Goal: Information Seeking & Learning: Learn about a topic

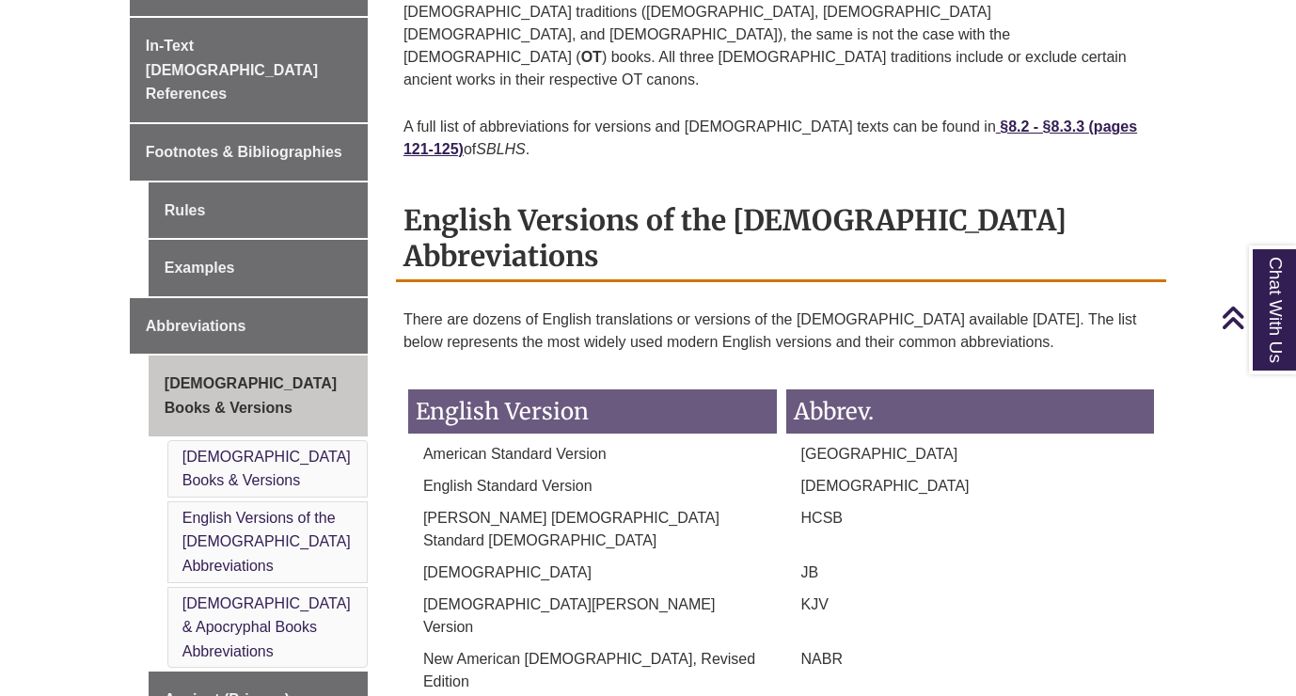
scroll to position [633, 0]
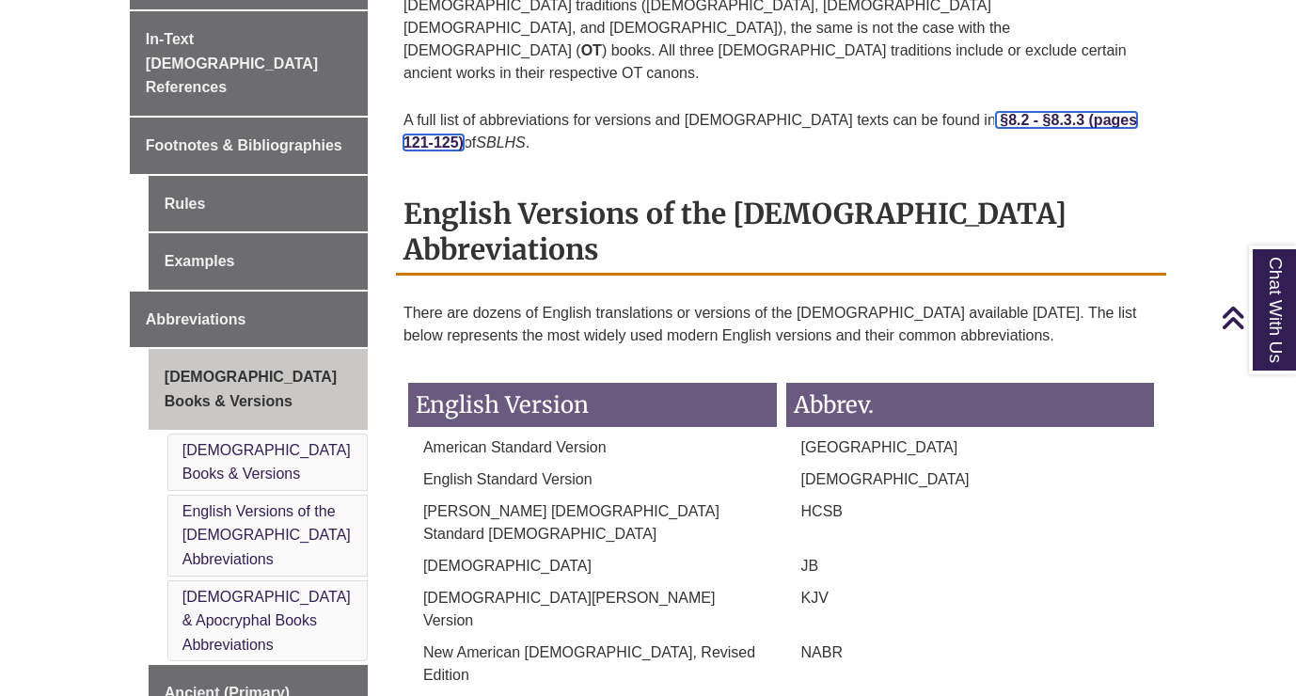
click at [941, 112] on strong "§8.2 - §8.3.3 (pages 121-125)" at bounding box center [771, 131] width 734 height 39
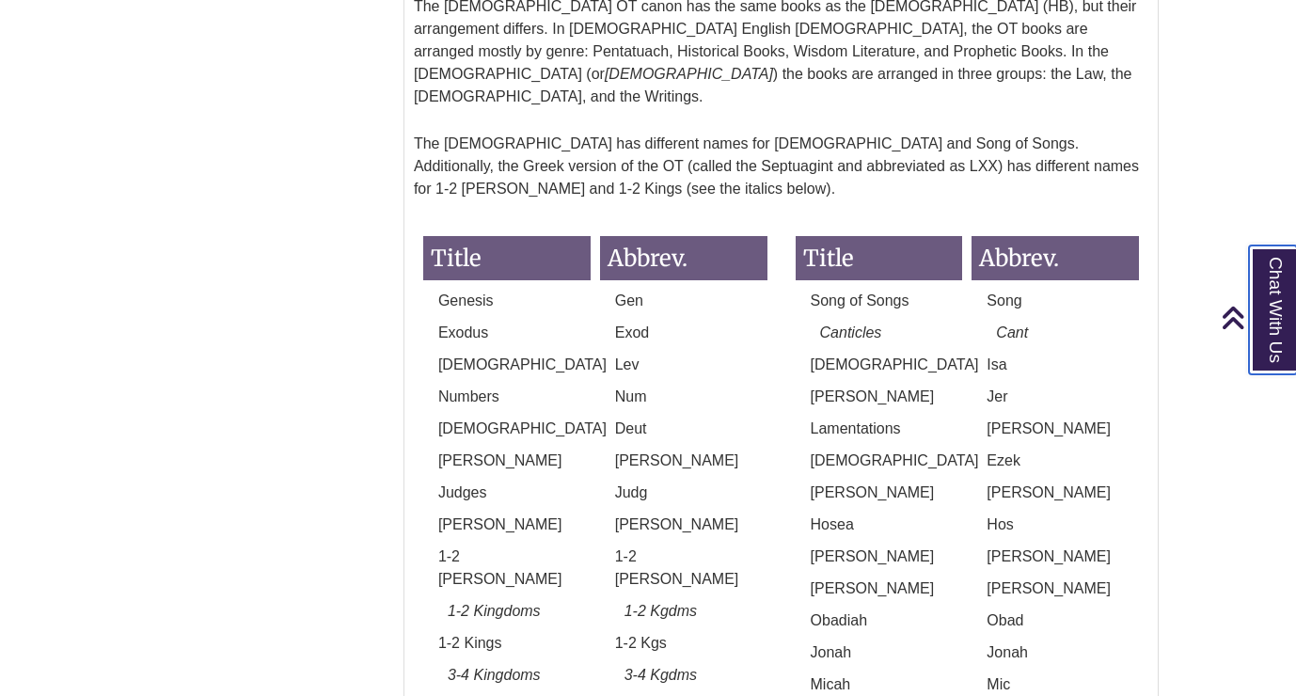
scroll to position [1875, 0]
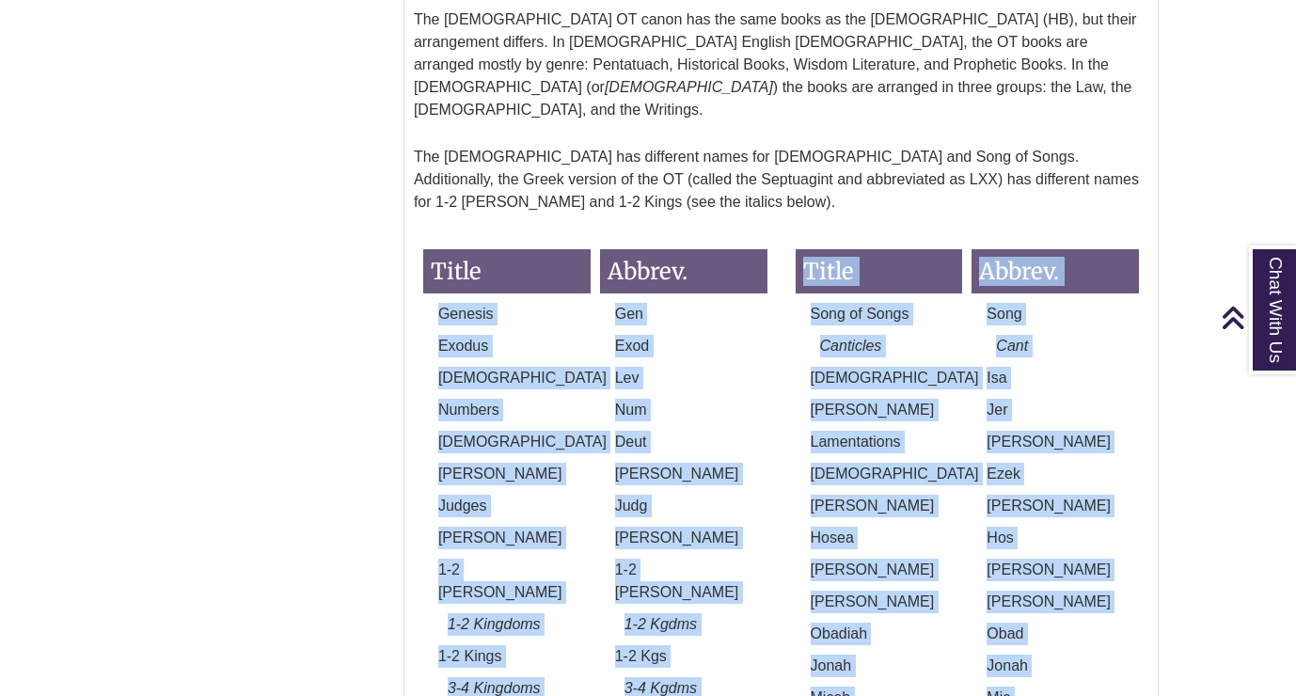
drag, startPoint x: 439, startPoint y: 38, endPoint x: 1080, endPoint y: 648, distance: 884.8
click at [1080, 648] on div "Title Abbrev. Genesis Gen Exodus Exod [DEMOGRAPHIC_DATA] Lev Numbers Num [DEMOG…" at bounding box center [781, 624] width 744 height 789
copy div "Genesis Gen Exodus Exod Leviticus Lev Numbers Num Deuteronomy Deut [PERSON_NAME…"
click at [912, 559] on p "[PERSON_NAME]" at bounding box center [879, 570] width 167 height 23
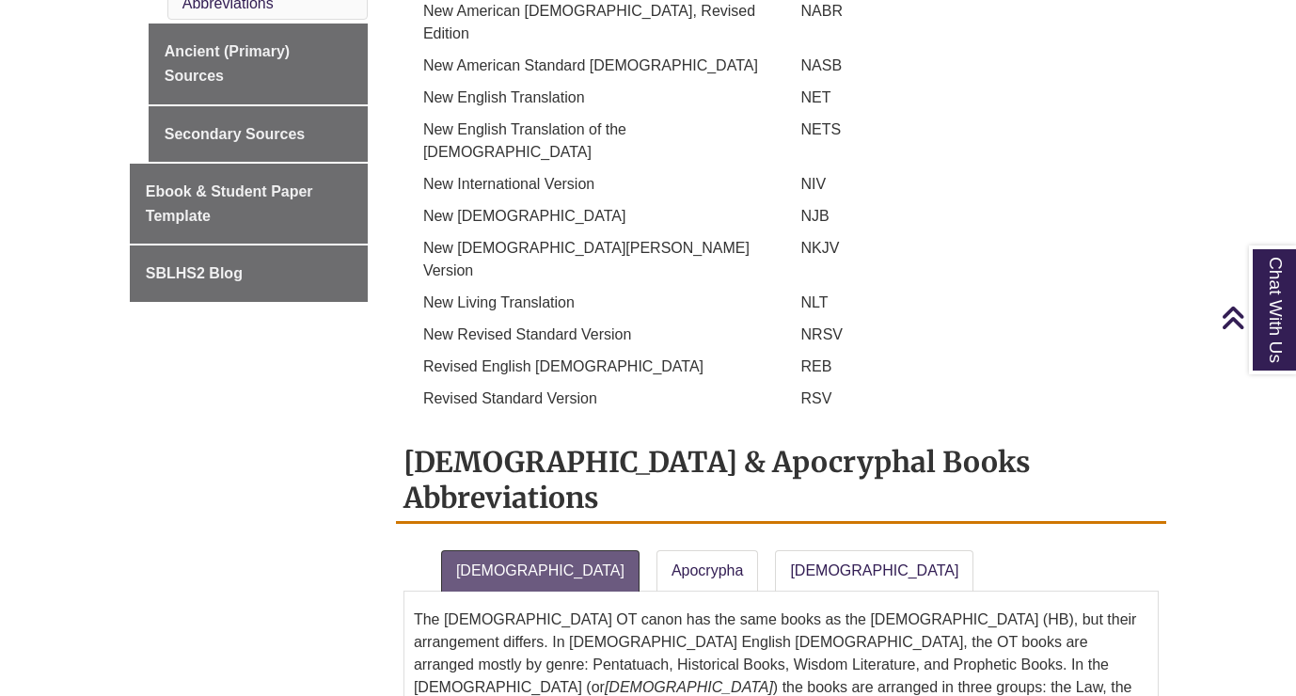
scroll to position [1269, 0]
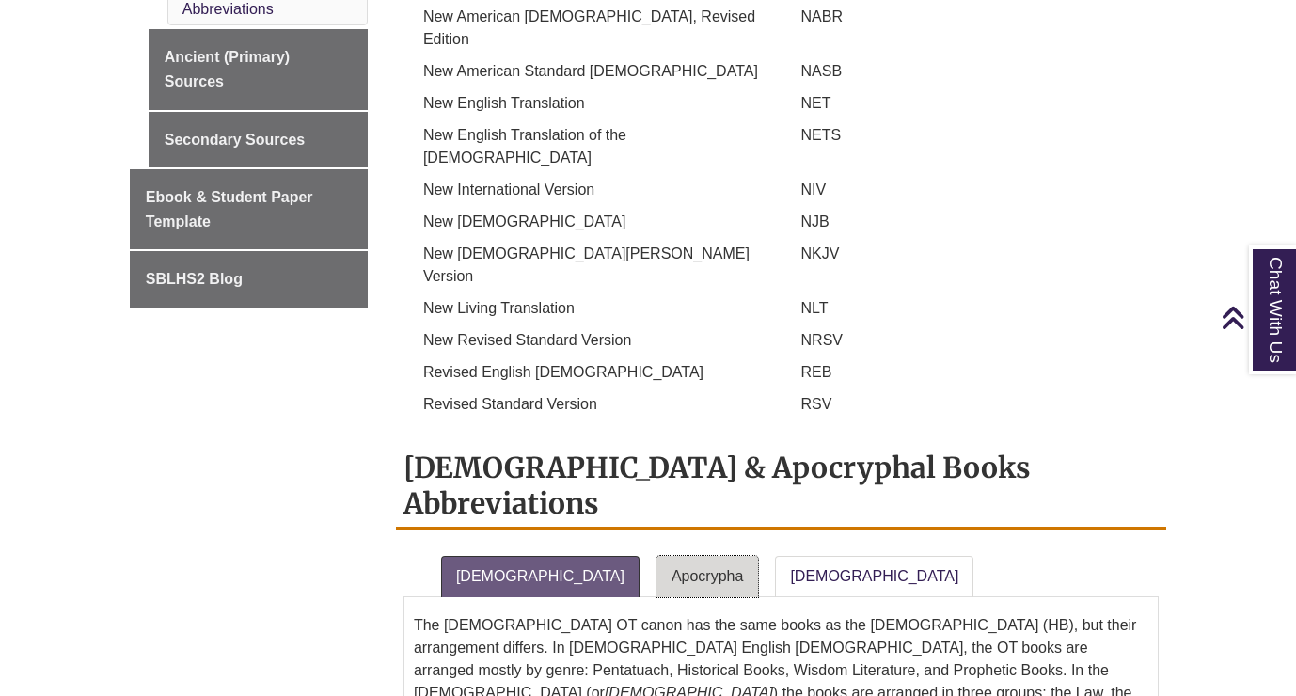
click at [657, 556] on link "Apocrypha" at bounding box center [708, 576] width 103 height 41
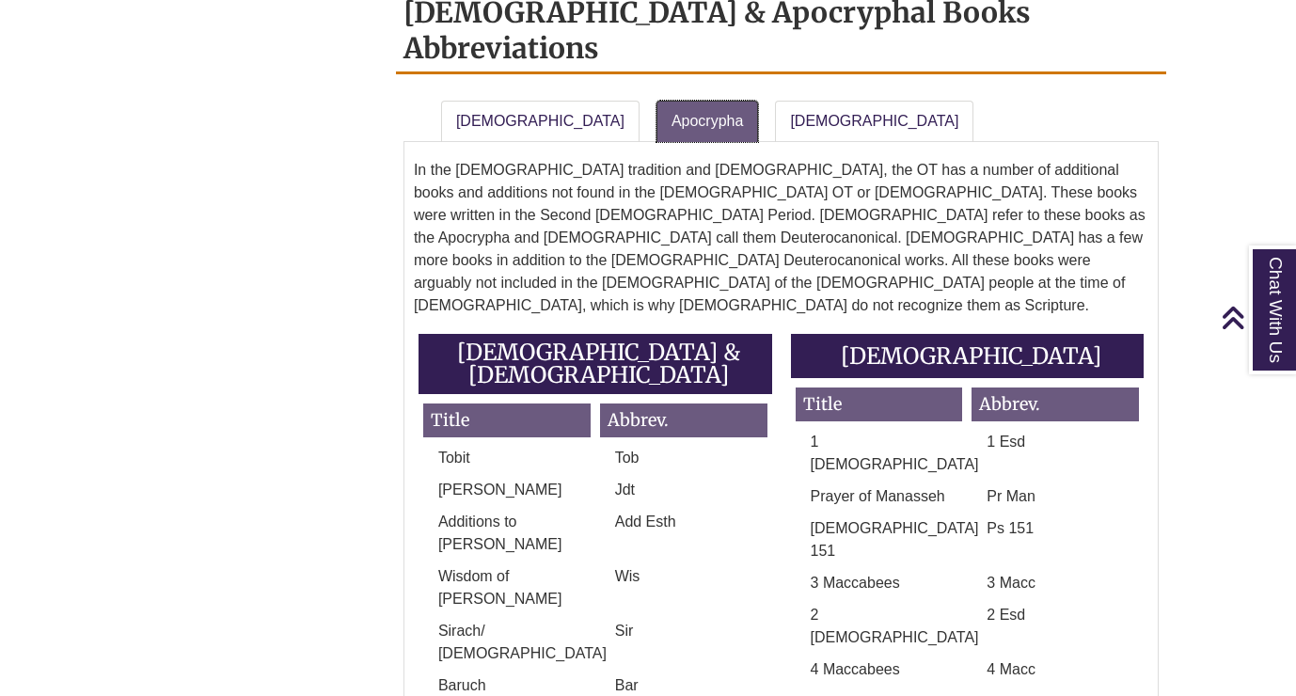
scroll to position [1728, 0]
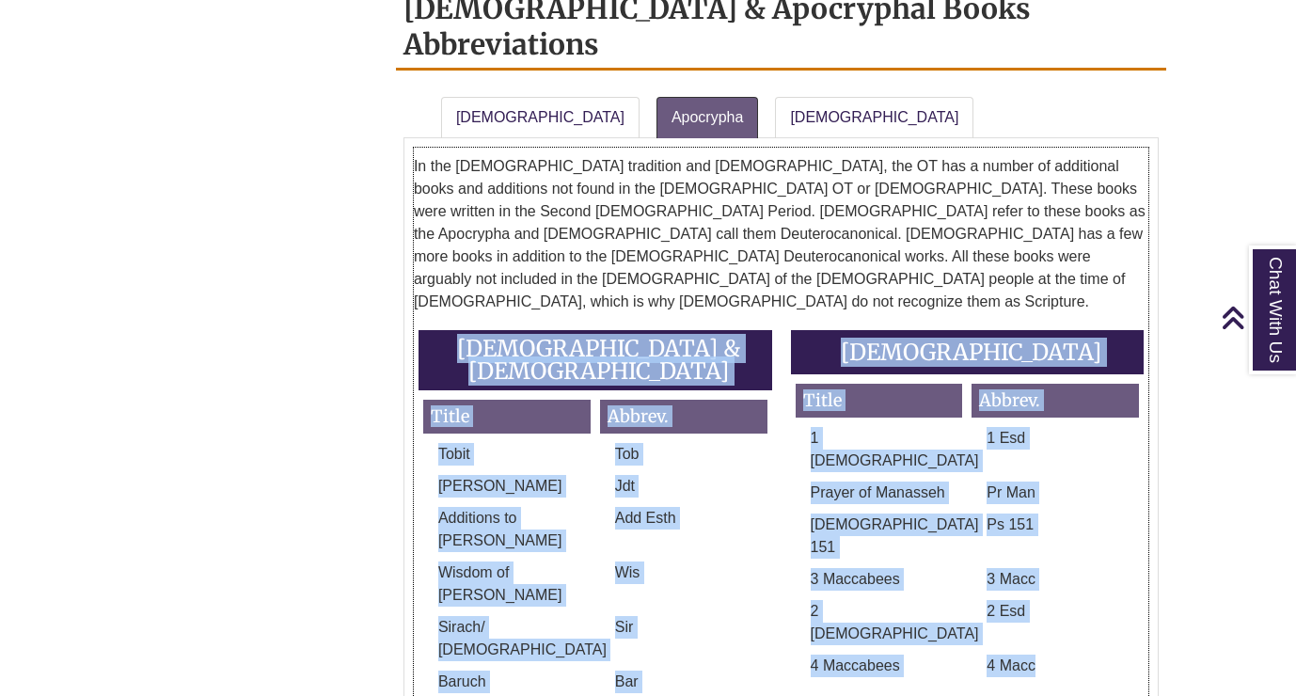
drag, startPoint x: 431, startPoint y: 71, endPoint x: 1030, endPoint y: 372, distance: 670.9
click at [1030, 372] on div "[DEMOGRAPHIC_DATA] & [DEMOGRAPHIC_DATA] Title Abbrev. Tobit Tob [PERSON_NAME] J…" at bounding box center [781, 662] width 744 height 664
copy div "[DEMOGRAPHIC_DATA] & [DEMOGRAPHIC_DATA] Title Abbrev. Tobit Tob [PERSON_NAME] A…"
click at [904, 388] on div "[DEMOGRAPHIC_DATA] & [DEMOGRAPHIC_DATA] Title Abbrev. Tobit Tob [PERSON_NAME] J…" at bounding box center [781, 662] width 744 height 664
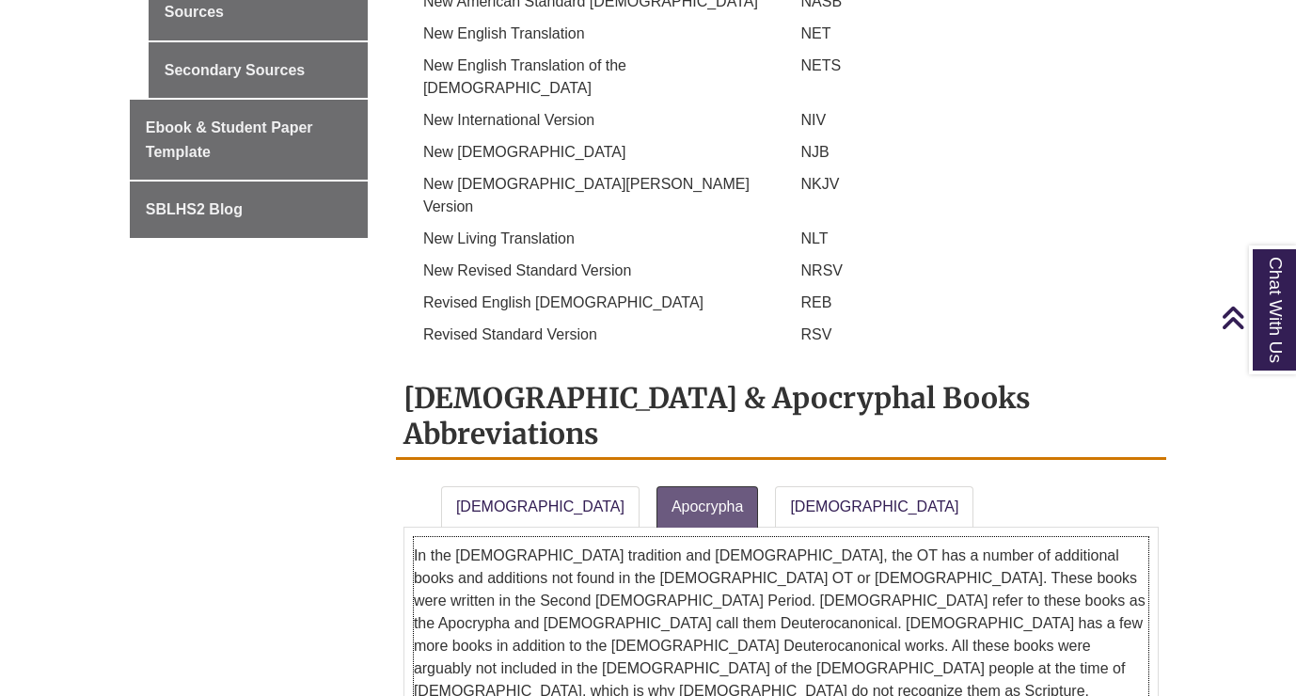
scroll to position [1336, 0]
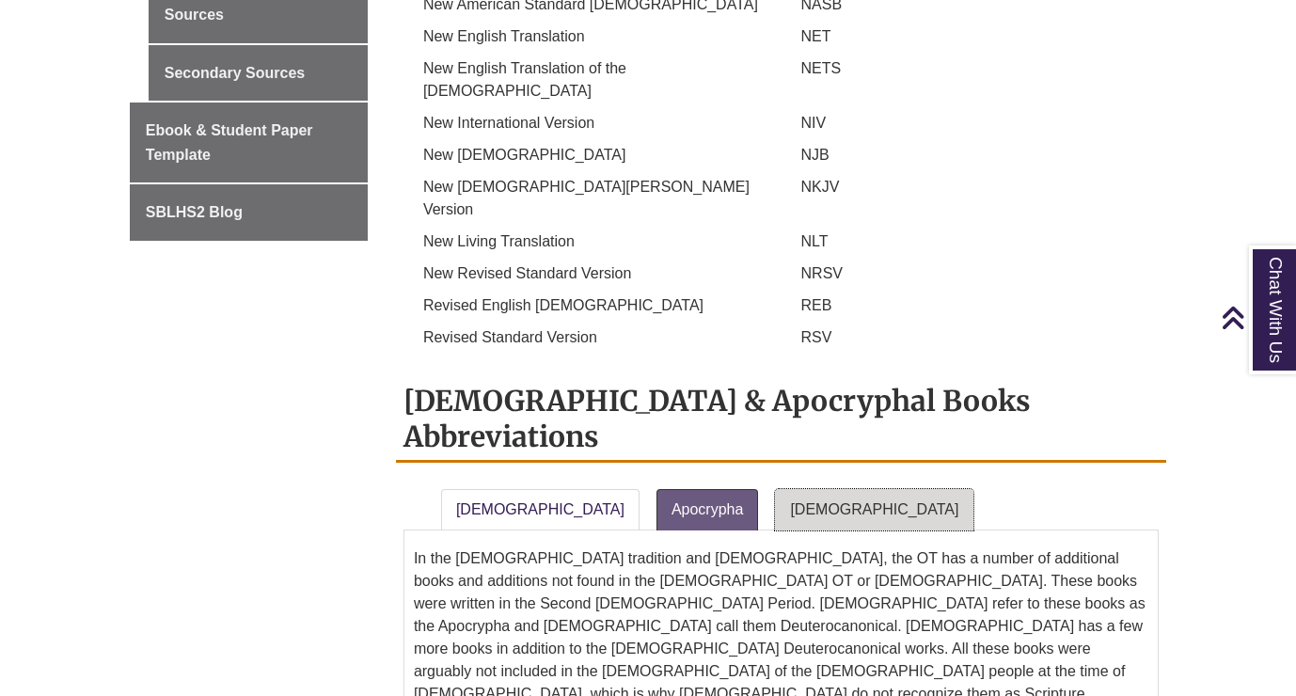
click at [776, 489] on link "[DEMOGRAPHIC_DATA]" at bounding box center [874, 509] width 198 height 41
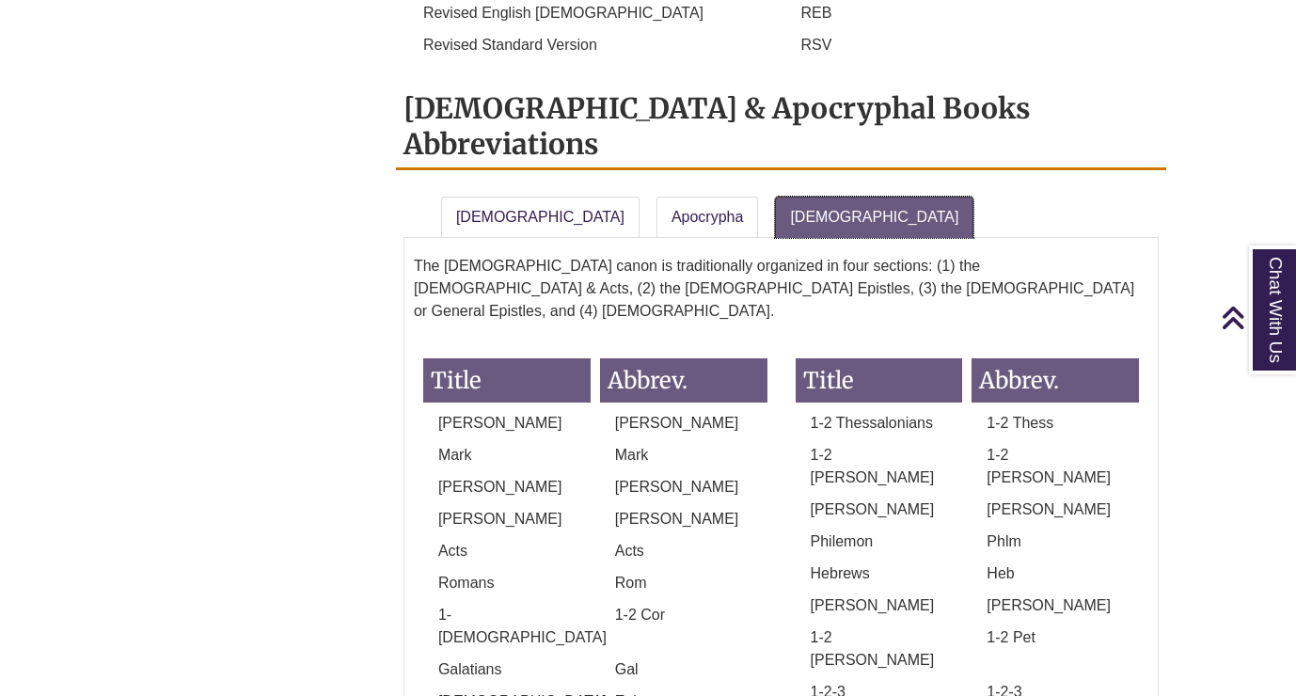
scroll to position [1637, 0]
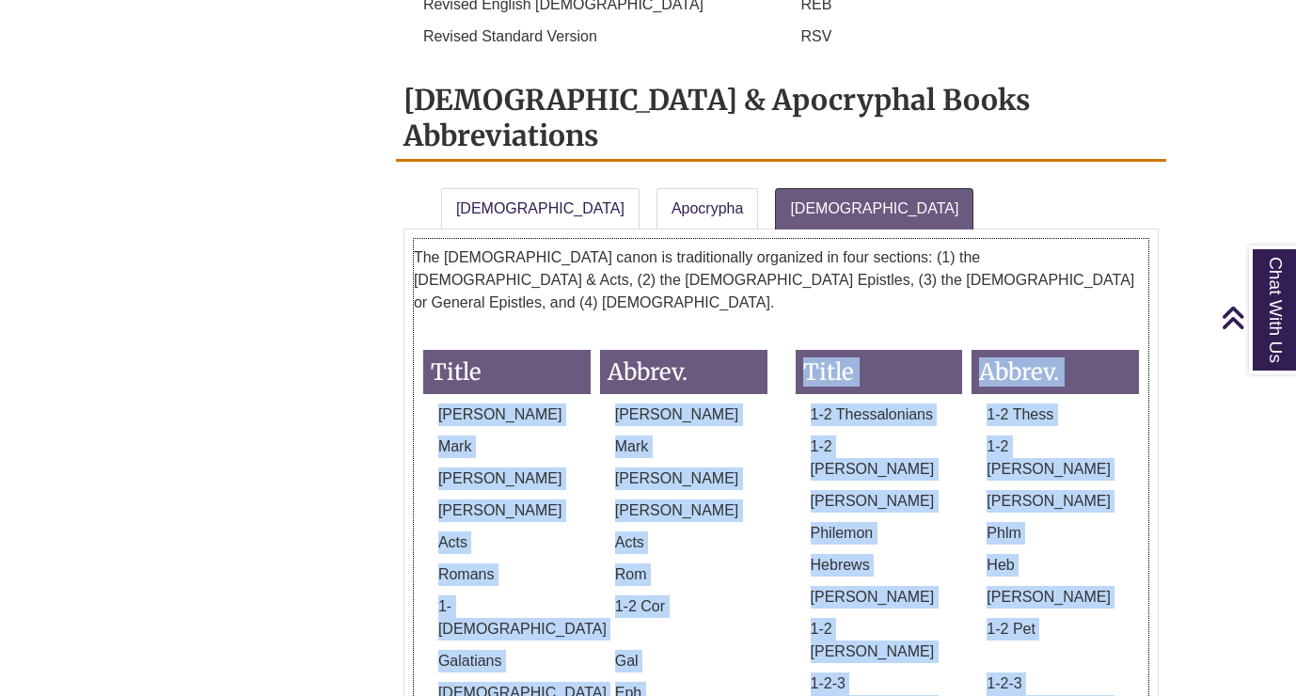
drag, startPoint x: 435, startPoint y: 136, endPoint x: 1133, endPoint y: 435, distance: 758.9
click at [1133, 435] on div "Title Abbrev. [PERSON_NAME] Matt [PERSON_NAME] [PERSON_NAME] [PERSON_NAME] Acts…" at bounding box center [781, 561] width 744 height 460
copy div "[PERSON_NAME] [PERSON_NAME] [PERSON_NAME] [PERSON_NAME] [PERSON_NAME] Acts Acts…"
